Goal: Navigation & Orientation: Find specific page/section

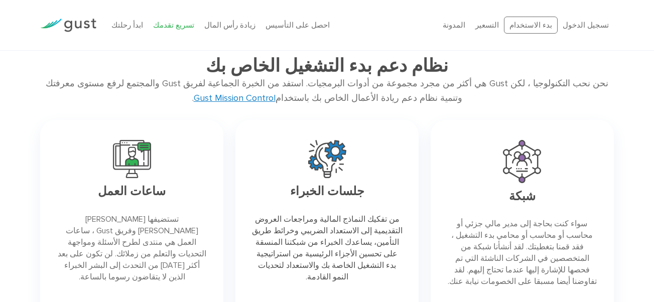
scroll to position [1304, 0]
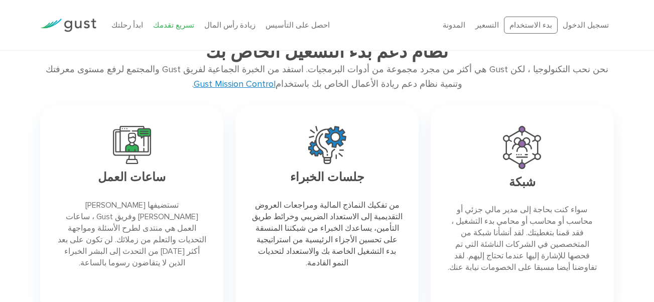
click at [275, 82] on link "Gust Mission Control" at bounding box center [235, 84] width 82 height 11
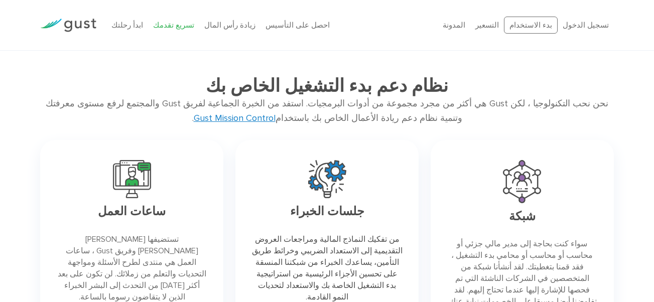
scroll to position [1273, 0]
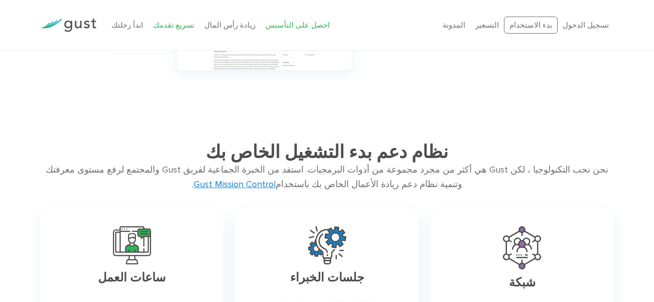
click at [273, 25] on link "احصل على التأسيس" at bounding box center [297, 25] width 64 height 9
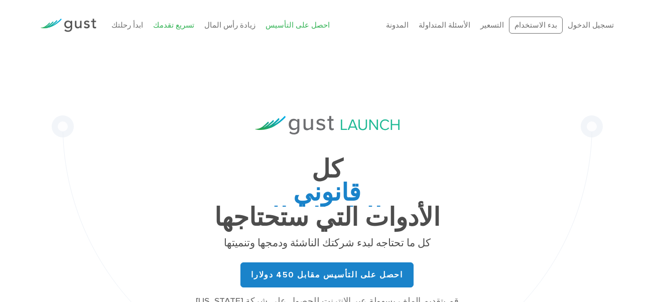
click at [157, 29] on link "تسريع تقدمك" at bounding box center [173, 25] width 41 height 9
